Goal: Task Accomplishment & Management: Manage account settings

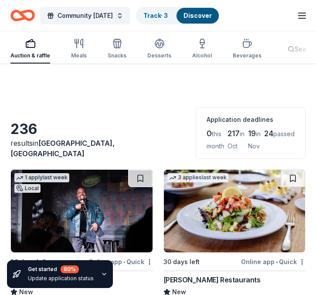
scroll to position [152, 0]
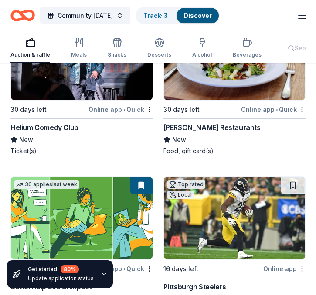
click at [289, 13] on div "Community [DATE] Track · 3 Discover Start free trial Earn Rewards" at bounding box center [157, 15] width 295 height 20
click at [299, 14] on icon "button" at bounding box center [301, 15] width 10 height 10
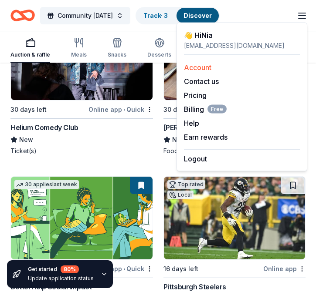
click at [209, 68] on link "Account" at bounding box center [197, 67] width 27 height 9
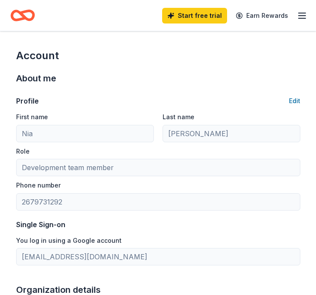
click at [305, 17] on icon "button" at bounding box center [301, 15] width 10 height 10
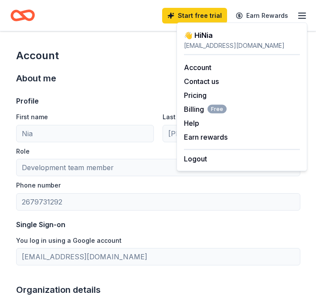
click at [34, 23] on icon "Home" at bounding box center [22, 15] width 24 height 20
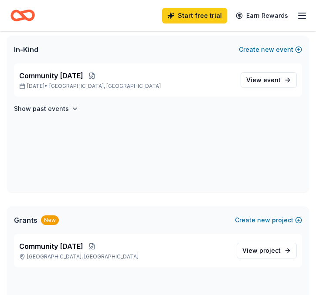
scroll to position [172, 0]
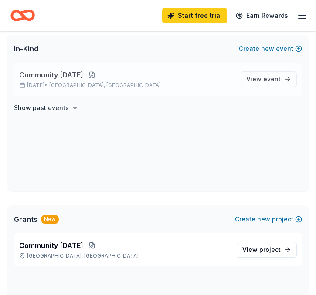
click at [101, 77] on button at bounding box center [91, 74] width 17 height 7
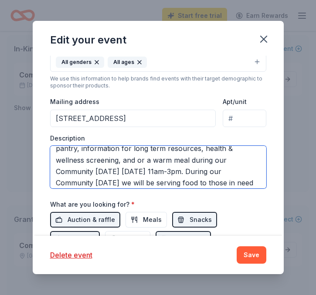
scroll to position [104, 0]
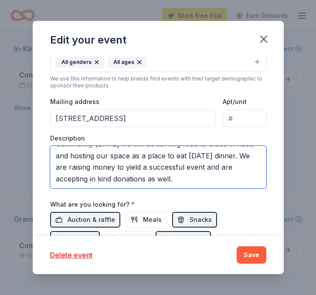
drag, startPoint x: 54, startPoint y: 154, endPoint x: 143, endPoint y: 196, distance: 98.9
click at [143, 196] on div "Event name * Community [DATE] 22 /100 Event website [URL][DOMAIN_NAME] Attendan…" at bounding box center [158, 90] width 216 height 407
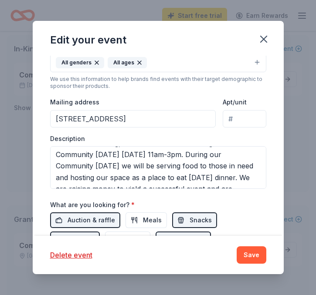
scroll to position [71, 0]
